Goal: Transaction & Acquisition: Purchase product/service

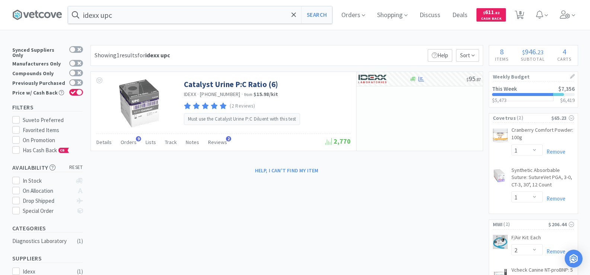
select select "1"
select select "2"
select select "1"
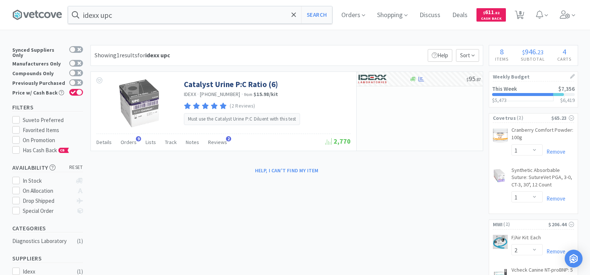
select select "1"
click at [521, 15] on icon at bounding box center [519, 15] width 9 height 8
select select "1"
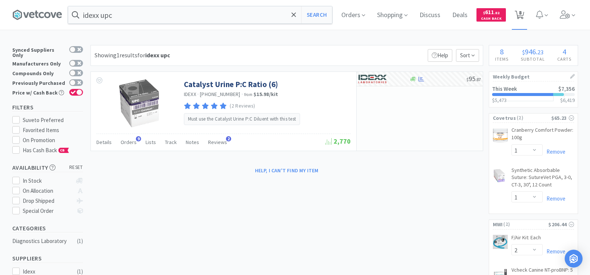
select select "1"
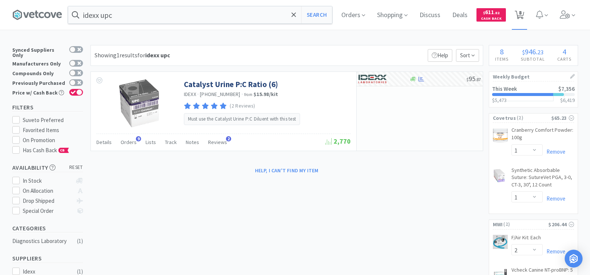
select select "2"
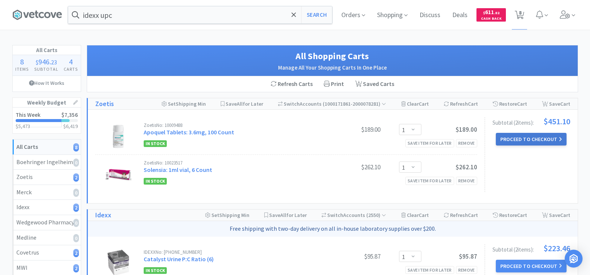
click at [537, 141] on button "Proceed to Checkout" at bounding box center [531, 139] width 71 height 13
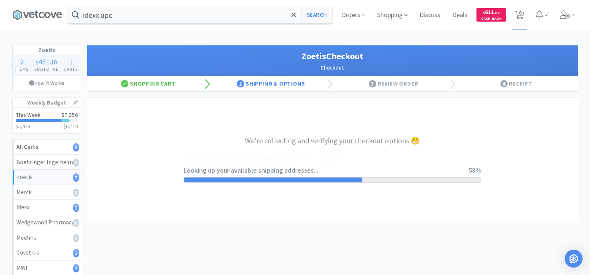
select select "invoice"
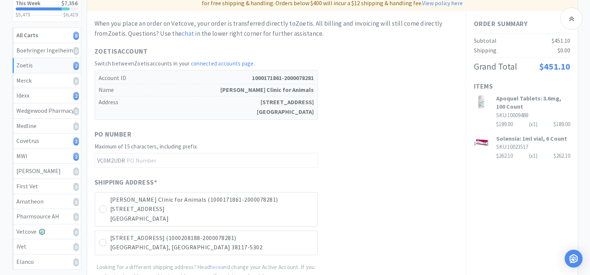
scroll to position [186, 0]
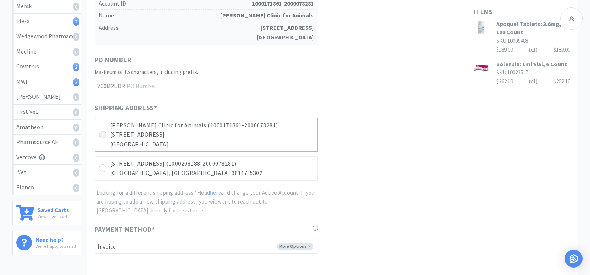
click at [105, 133] on icon at bounding box center [103, 135] width 6 height 6
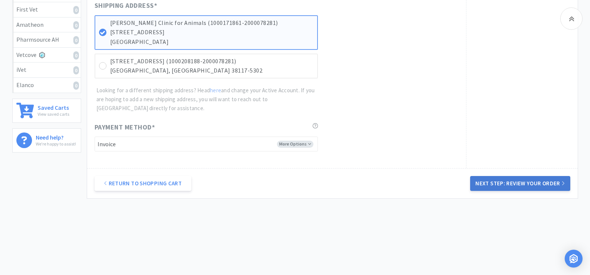
click at [518, 182] on button "Next Step: Review Your Order" at bounding box center [520, 183] width 100 height 15
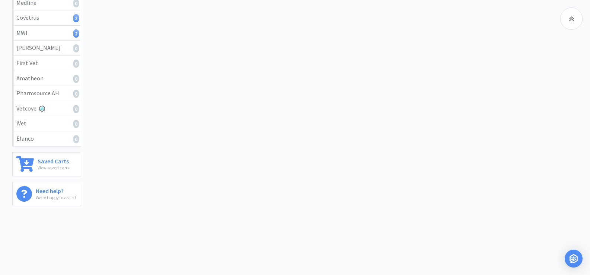
scroll to position [0, 0]
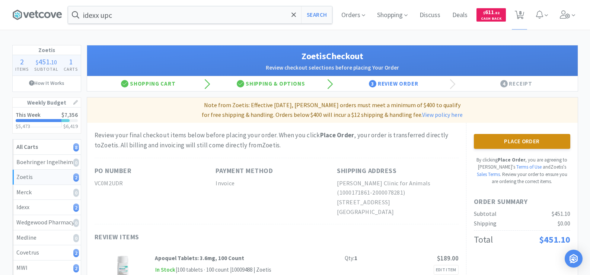
click at [524, 140] on button "Place Order" at bounding box center [522, 141] width 96 height 15
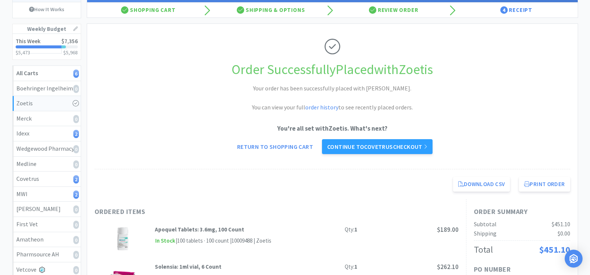
scroll to position [74, 0]
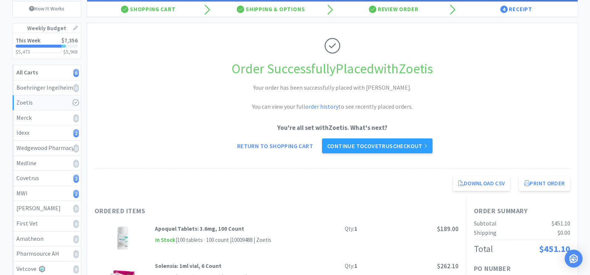
click at [539, 191] on div "Download CSV Print Order [PERSON_NAME] Clinic for Animals Direct Checkout for Z…" at bounding box center [332, 184] width 490 height 30
click at [540, 186] on button "Print Order" at bounding box center [544, 183] width 51 height 15
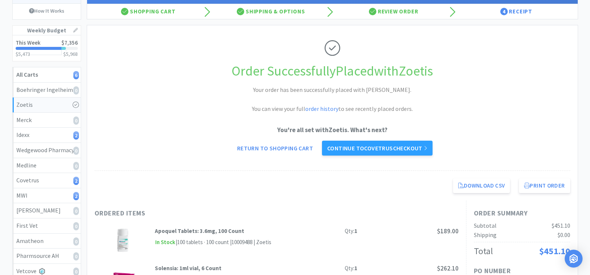
scroll to position [0, 0]
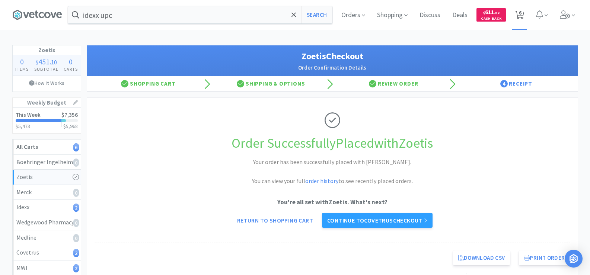
click at [522, 14] on icon at bounding box center [519, 15] width 9 height 8
select select "1"
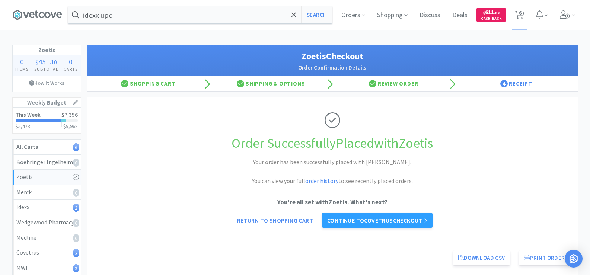
select select "2"
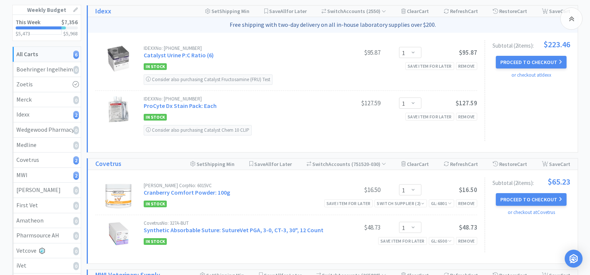
scroll to position [74, 0]
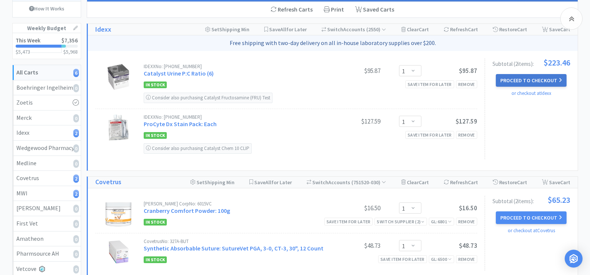
click at [537, 82] on button "Proceed to Checkout" at bounding box center [531, 80] width 71 height 13
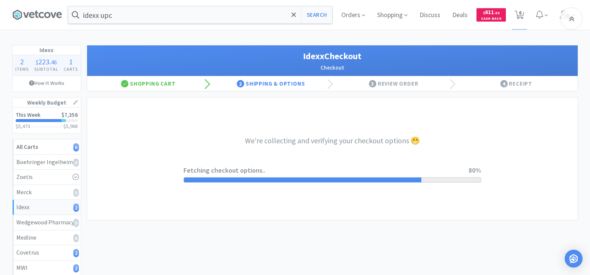
select select "904"
select select "003"
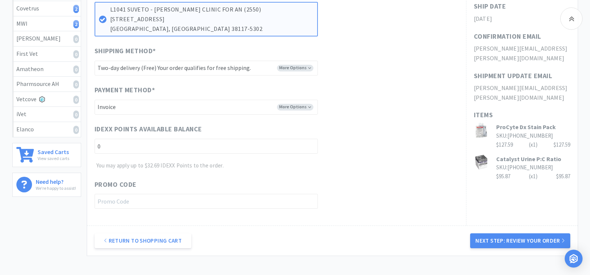
scroll to position [260, 0]
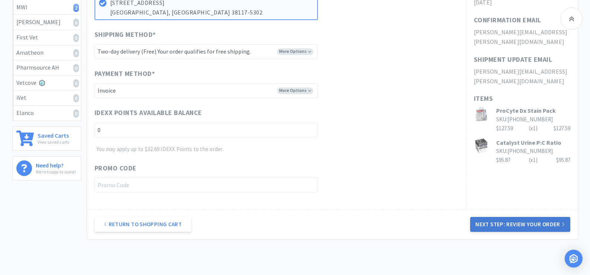
click at [527, 227] on button "Next Step: Review Your Order" at bounding box center [520, 224] width 100 height 15
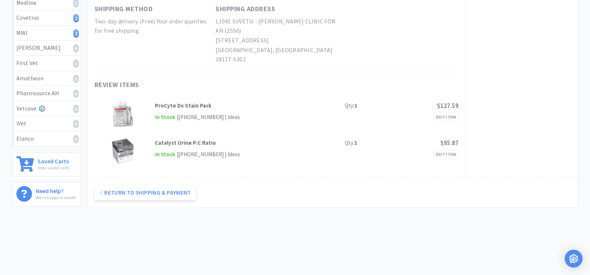
scroll to position [0, 0]
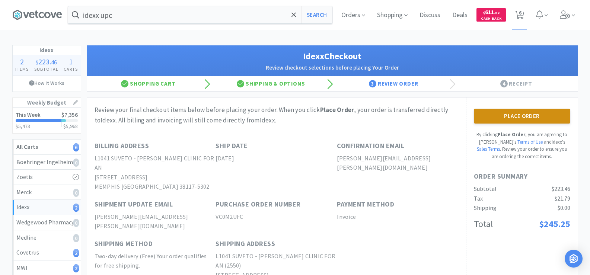
click at [490, 114] on button "Place Order" at bounding box center [522, 116] width 96 height 15
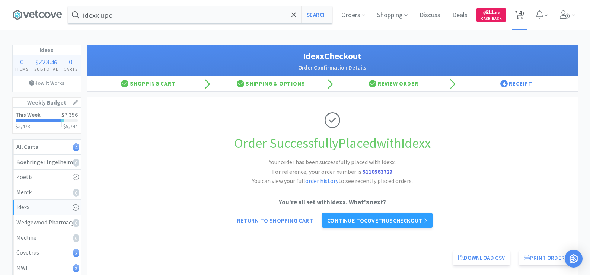
click at [519, 13] on span "4" at bounding box center [520, 13] width 3 height 30
select select "1"
select select "2"
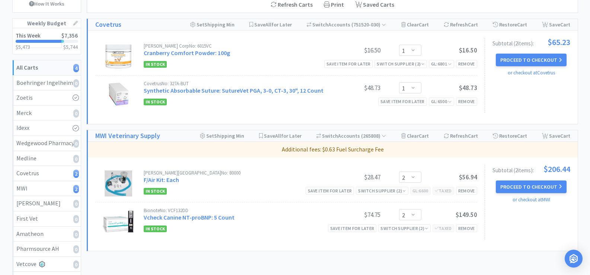
scroll to position [37, 0]
